Goal: Navigation & Orientation: Find specific page/section

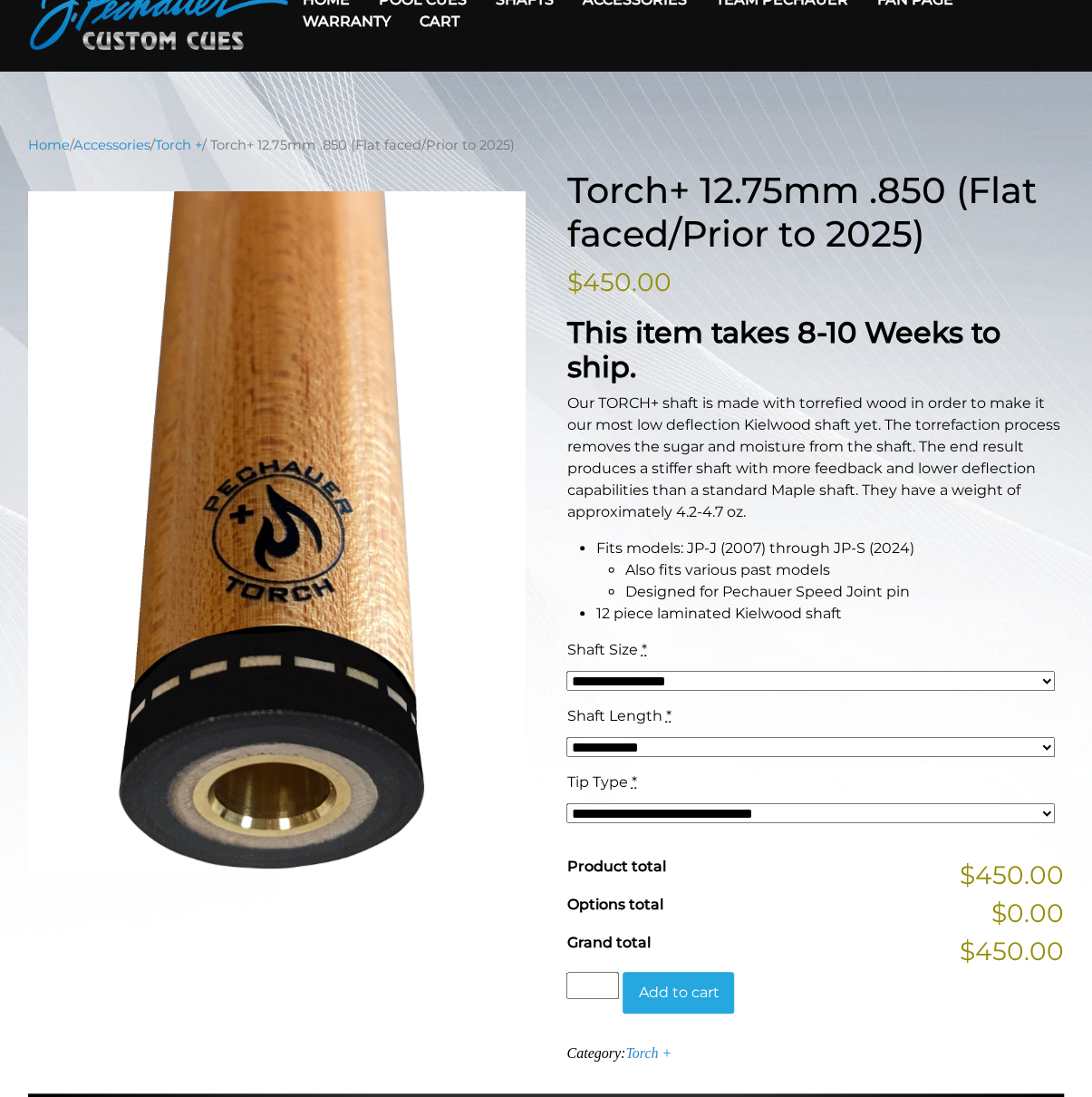
scroll to position [91, 0]
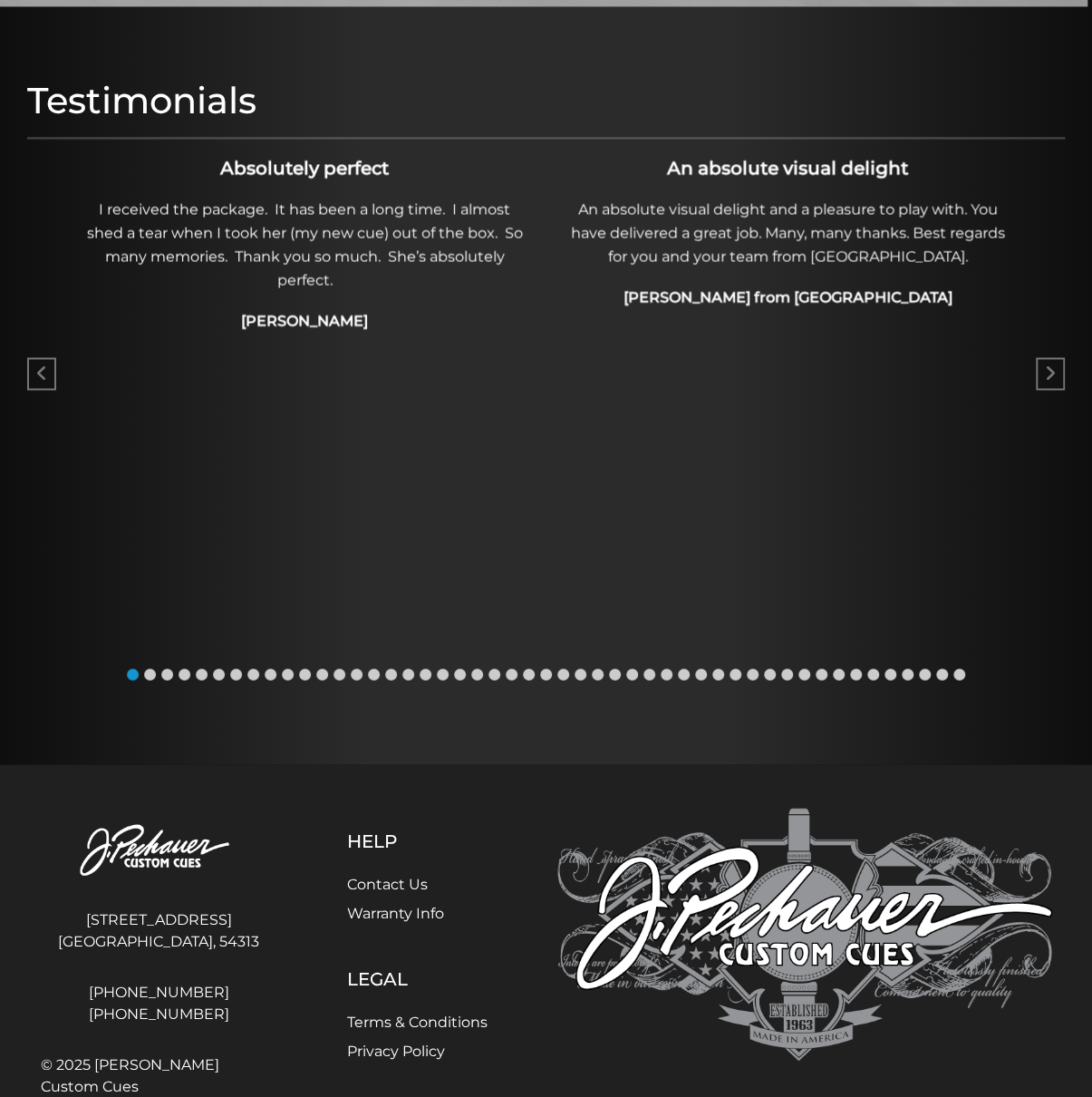
scroll to position [1234, 0]
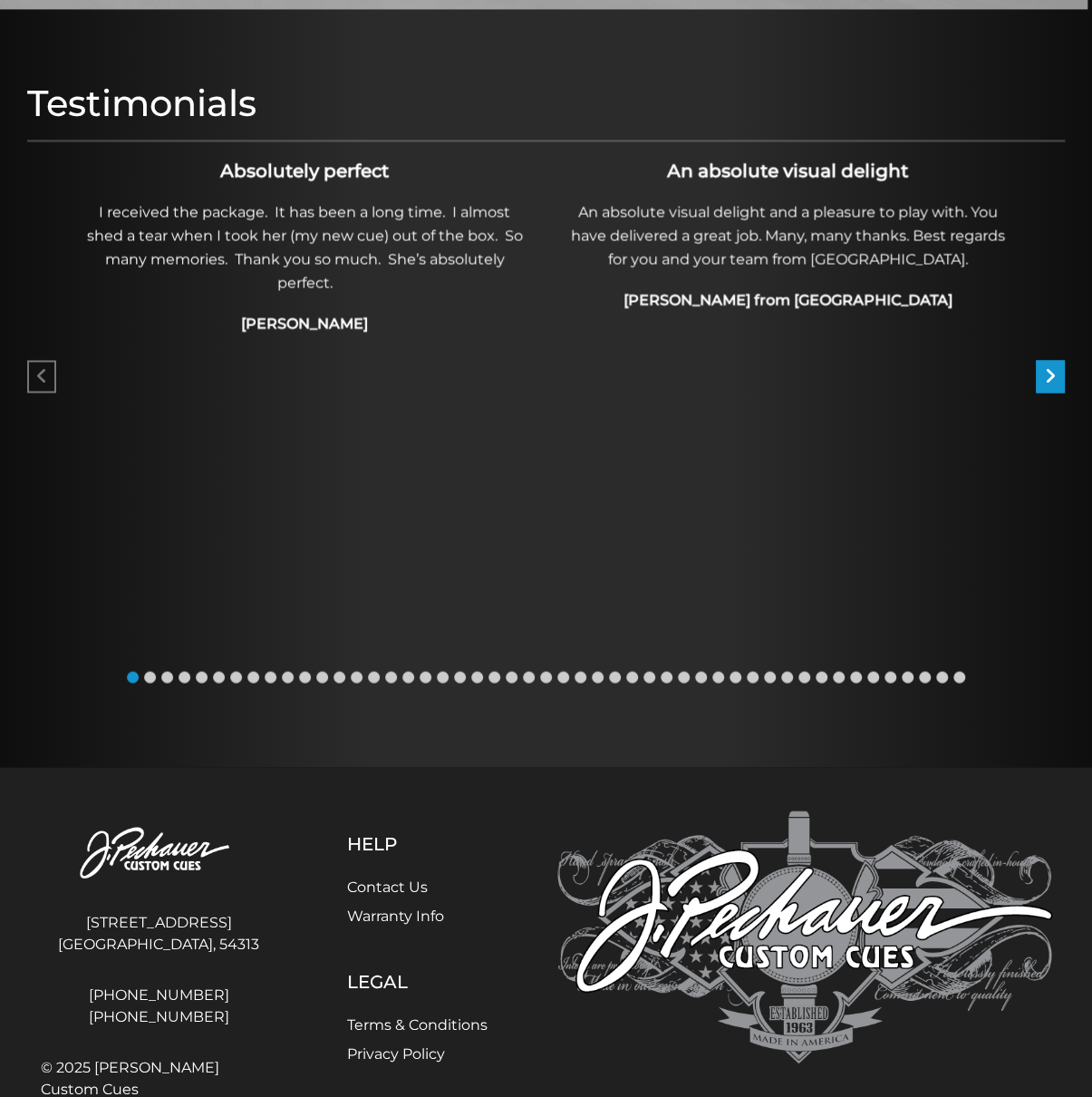
click at [1047, 370] on icon "Next slide" at bounding box center [1051, 377] width 11 height 18
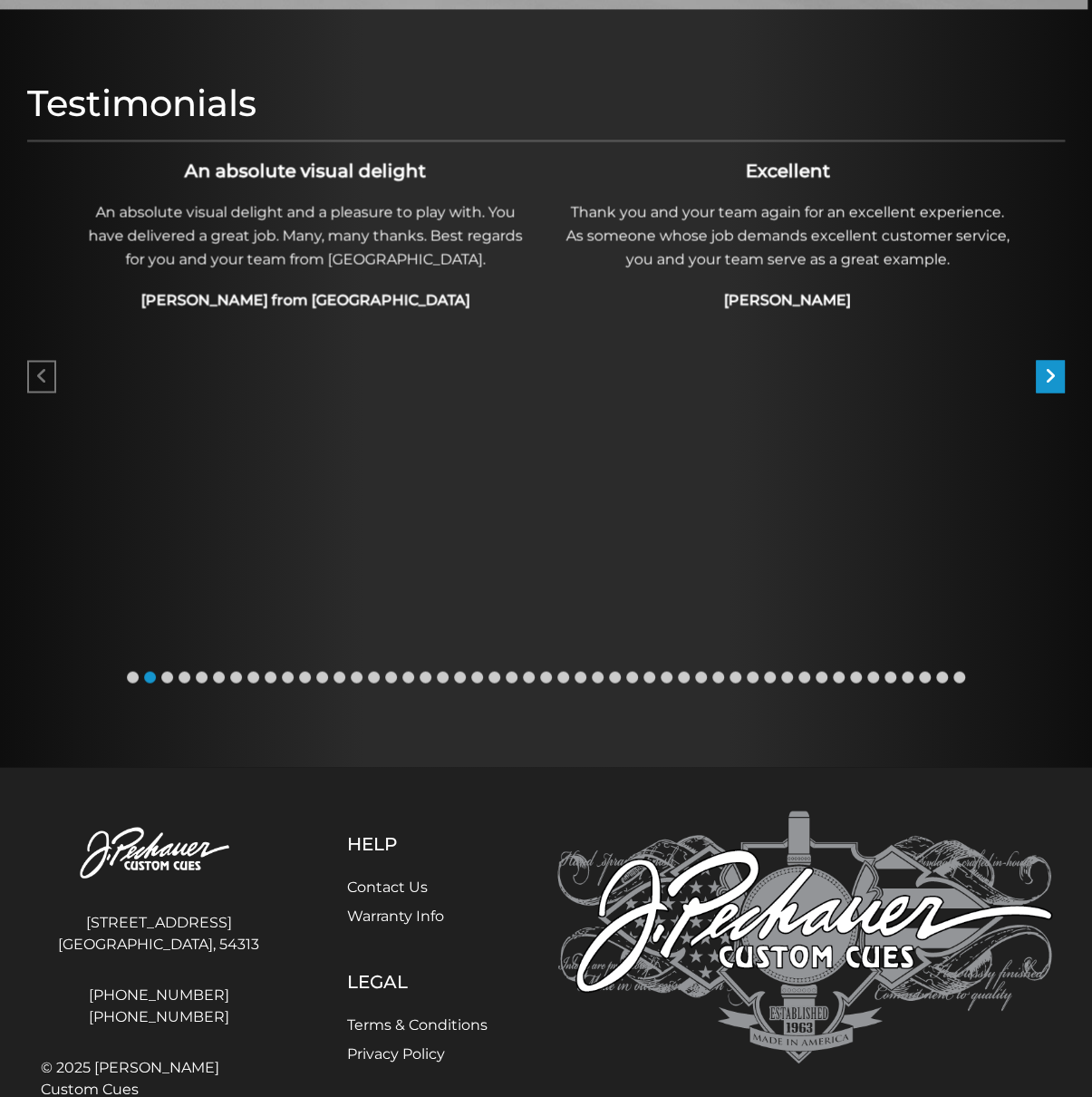
click at [1047, 370] on icon "Next slide" at bounding box center [1051, 377] width 11 height 18
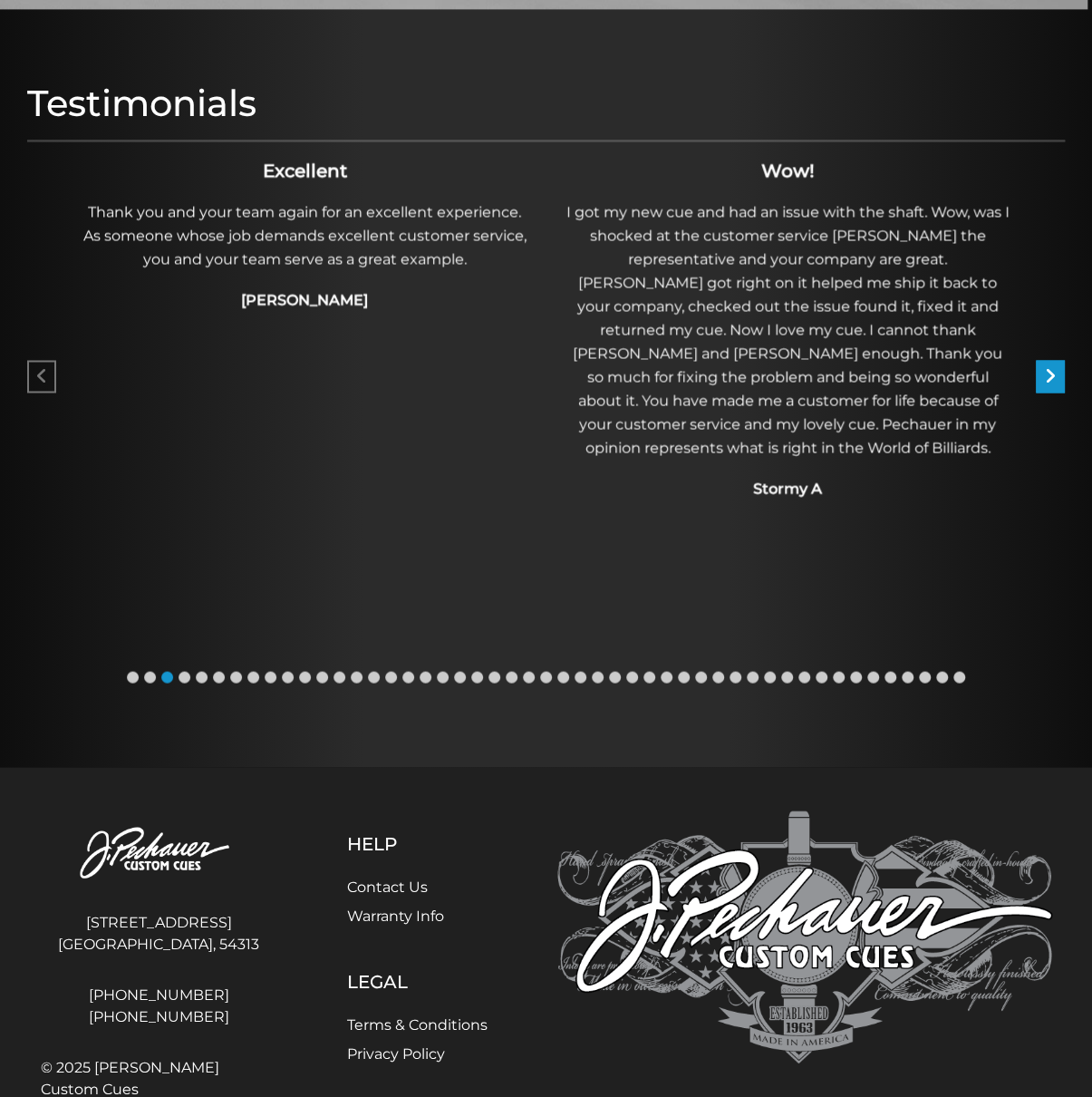
click at [1047, 370] on icon "Next slide" at bounding box center [1051, 377] width 11 height 18
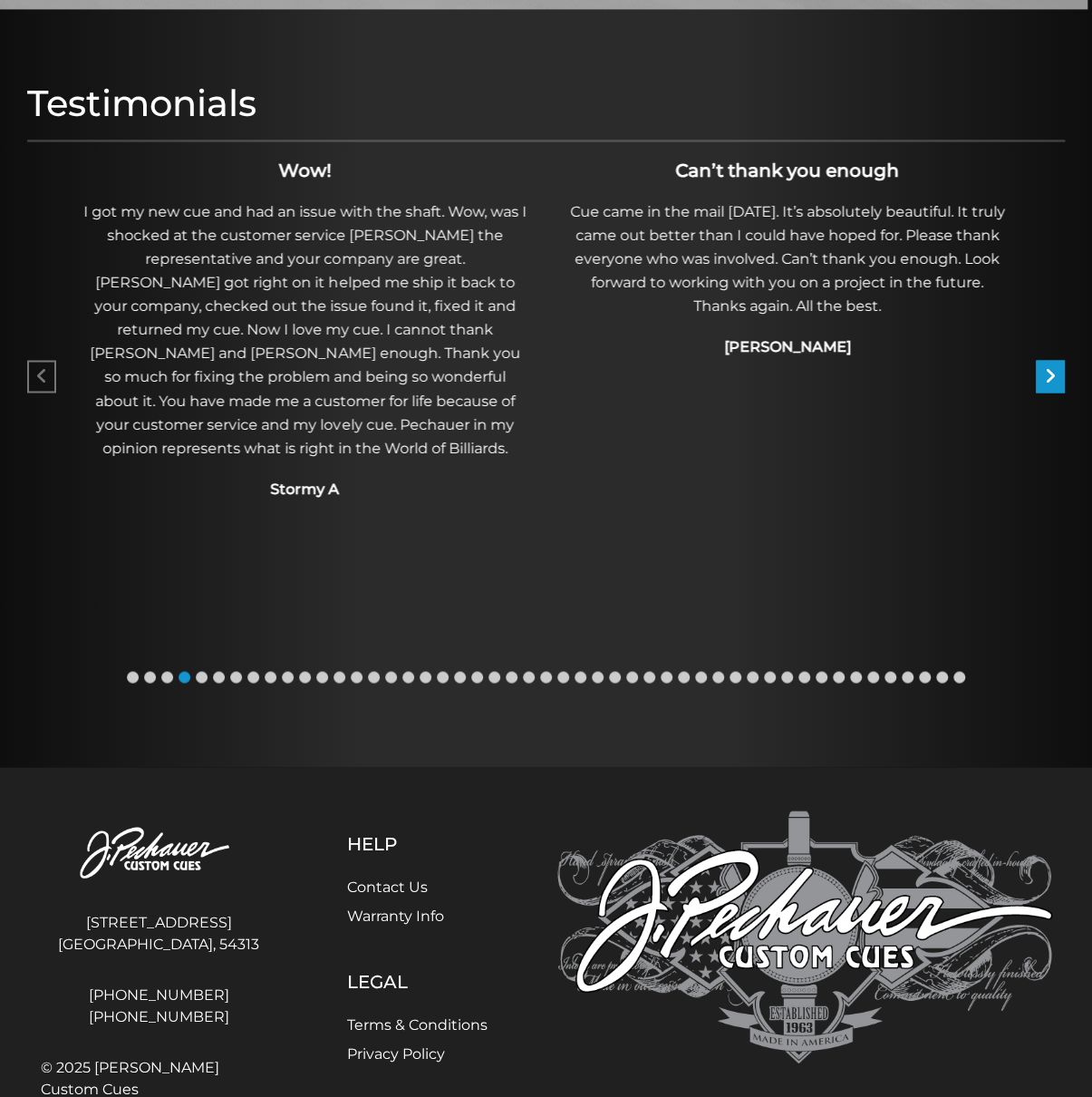
click at [1047, 370] on icon "Next slide" at bounding box center [1051, 377] width 11 height 18
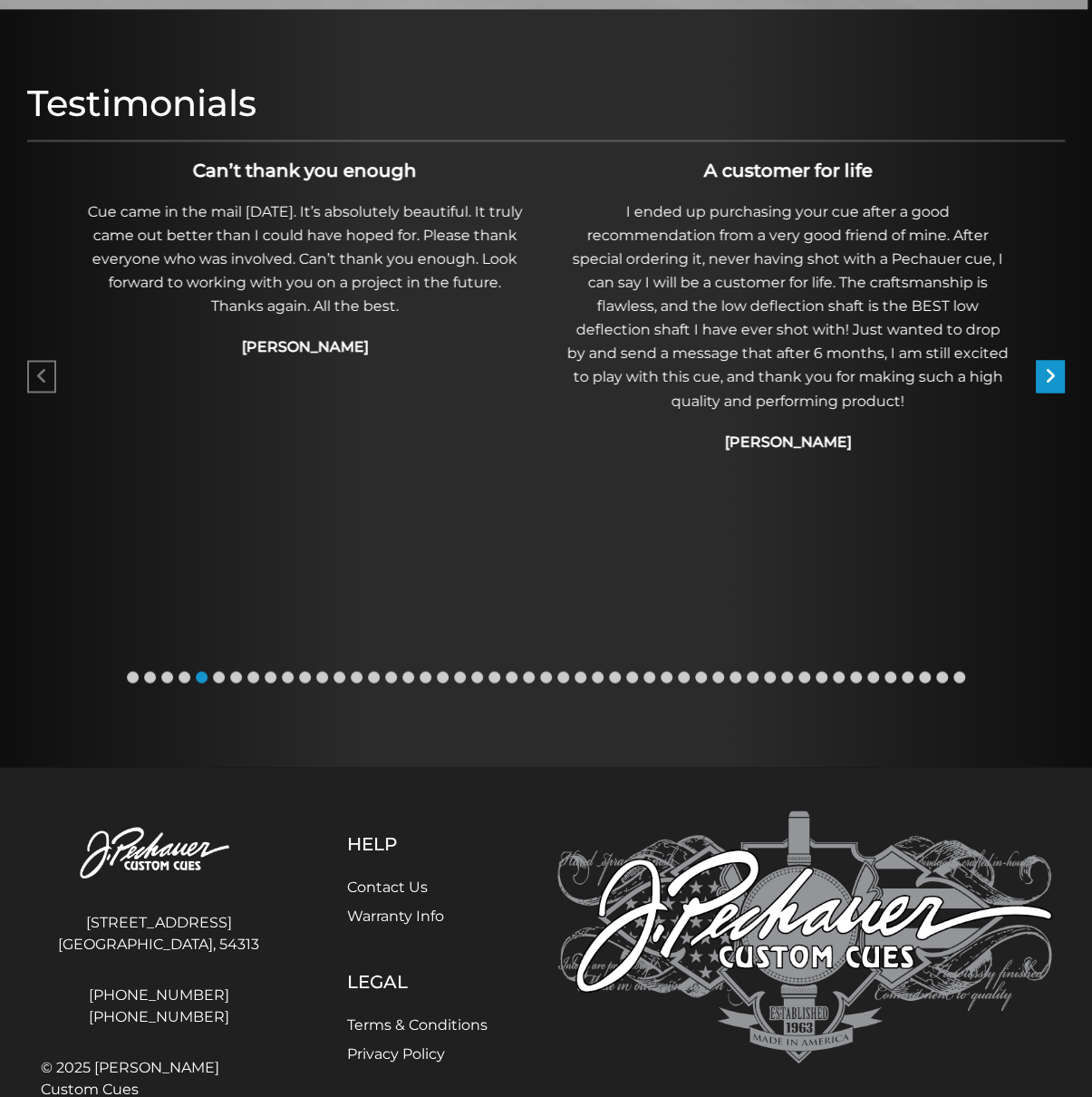
click at [1047, 370] on icon "Next slide" at bounding box center [1051, 377] width 11 height 18
